Goal: Check status: Check status

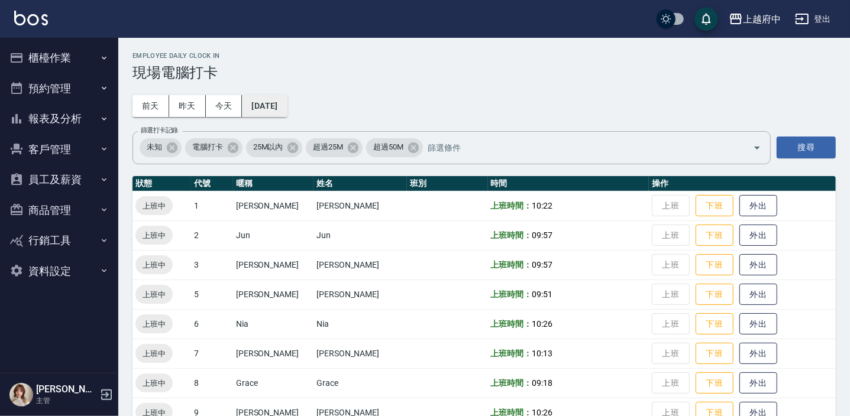
click at [287, 105] on button "[DATE]" at bounding box center [264, 106] width 45 height 22
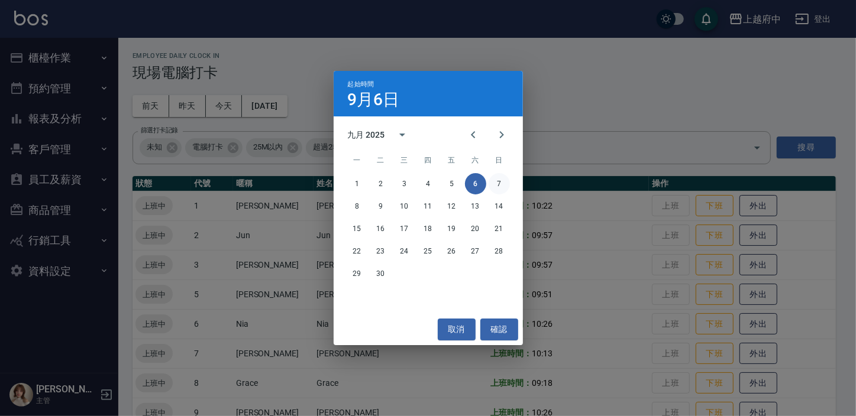
click at [497, 184] on button "7" at bounding box center [498, 183] width 21 height 21
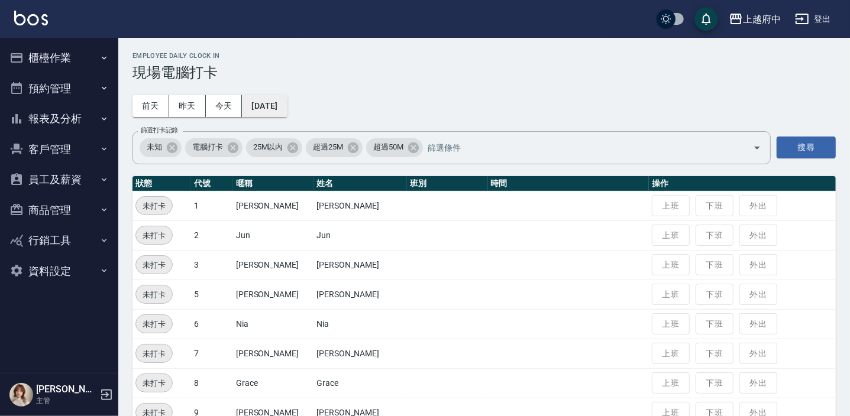
click at [287, 112] on button "2025/09/07" at bounding box center [264, 106] width 45 height 22
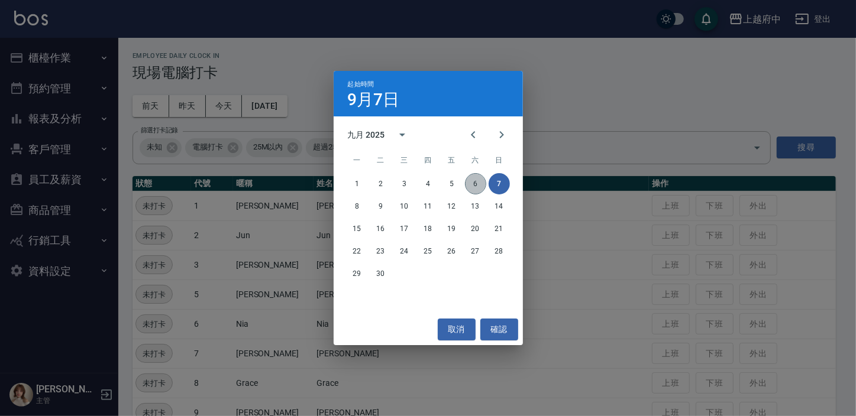
click at [469, 180] on button "6" at bounding box center [475, 183] width 21 height 21
